Goal: Answer question/provide support

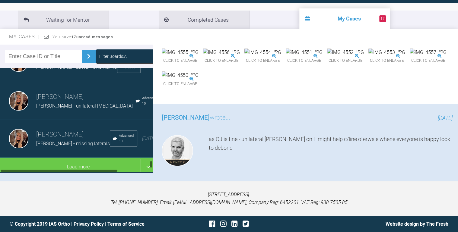
scroll to position [2310, 0]
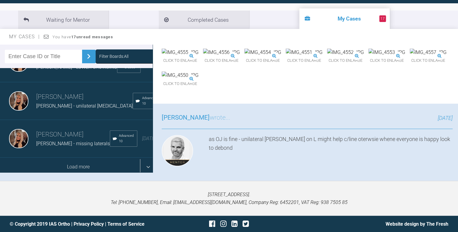
click at [79, 158] on div "Load more" at bounding box center [78, 167] width 156 height 19
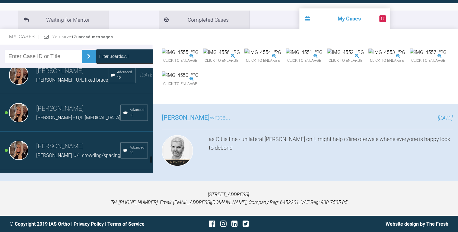
scroll to position [2576, 0]
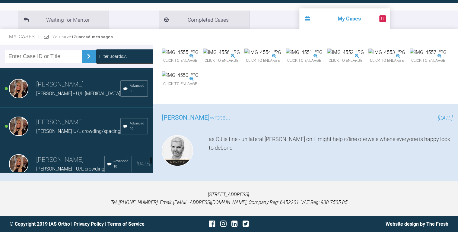
click at [68, 70] on div "[PERSON_NAME] [PERSON_NAME] - U/L fixed brace Advanced 10 [DATE]" at bounding box center [78, 51] width 156 height 38
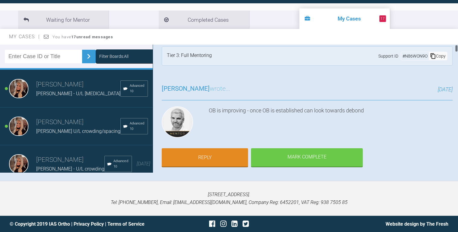
scroll to position [0, 0]
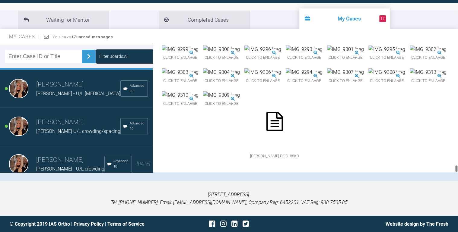
drag, startPoint x: 456, startPoint y: 49, endPoint x: 434, endPoint y: 183, distance: 135.6
click at [434, 187] on div "My Cases 17 Logout Browse all IAS Services Start New Case 1173 Logout Support F…" at bounding box center [229, 85] width 458 height 295
click at [327, 53] on img at bounding box center [345, 50] width 37 height 8
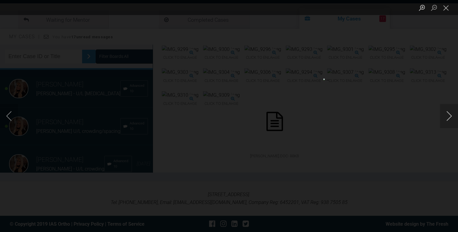
click at [448, 117] on button "Next image" at bounding box center [449, 116] width 18 height 24
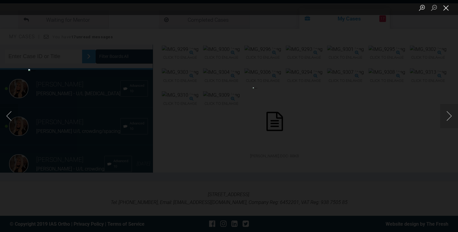
click at [445, 6] on button "Close lightbox" at bounding box center [446, 7] width 12 height 11
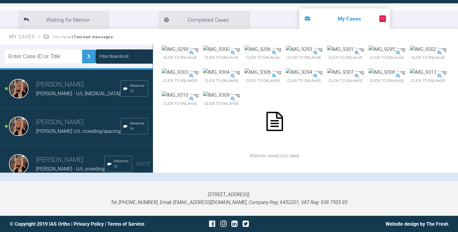
click at [364, 76] on img at bounding box center [345, 72] width 37 height 8
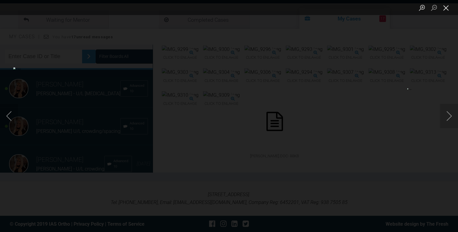
click at [447, 6] on button "Close lightbox" at bounding box center [446, 7] width 12 height 11
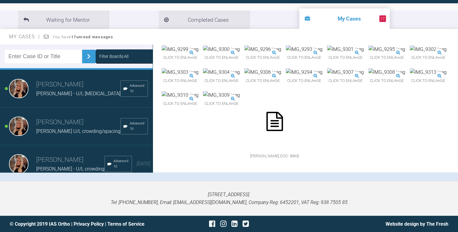
click at [410, 53] on img at bounding box center [428, 50] width 37 height 8
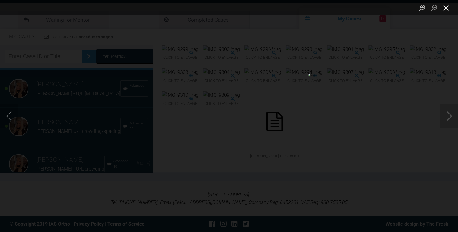
click at [446, 9] on button "Close lightbox" at bounding box center [446, 7] width 12 height 11
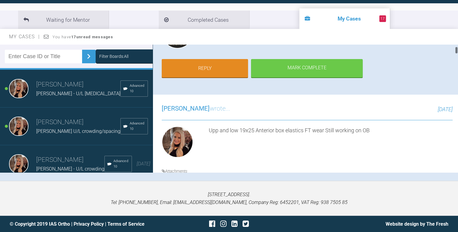
scroll to position [0, 0]
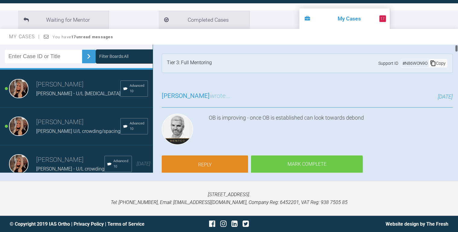
drag, startPoint x: 457, startPoint y: 163, endPoint x: 454, endPoint y: 45, distance: 118.0
click at [454, 45] on div "[PERSON_NAME] [PERSON_NAME] - U/L fixed brace a few seconds ago Tier 3: Full Me…" at bounding box center [305, 109] width 305 height 128
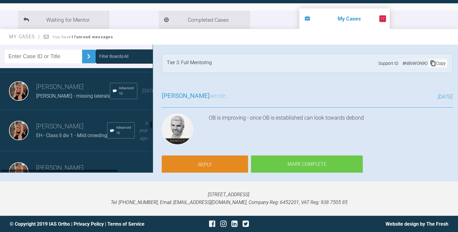
scroll to position [1538, 0]
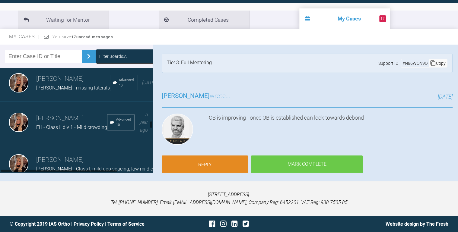
click at [60, 133] on div "[PERSON_NAME] EH - Class II div 1 - Mild crowding Advanced 10 a year ago" at bounding box center [78, 123] width 156 height 42
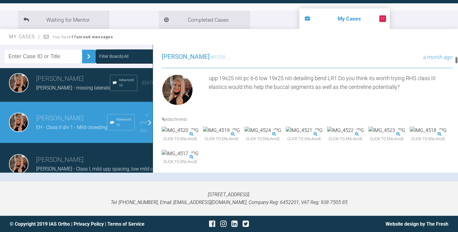
scroll to position [314, 0]
